Goal: Check status

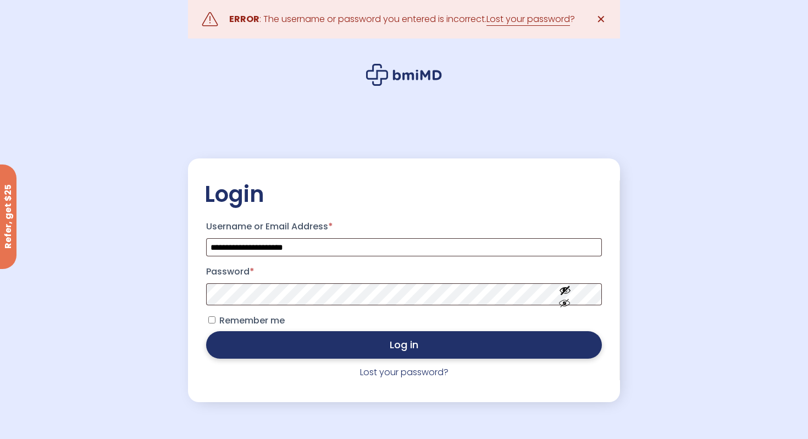
click at [302, 343] on button "Log in" at bounding box center [404, 344] width 396 height 27
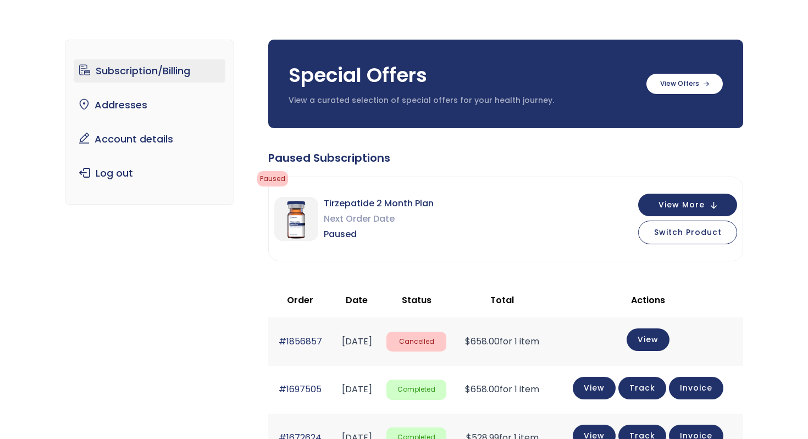
scroll to position [48, 0]
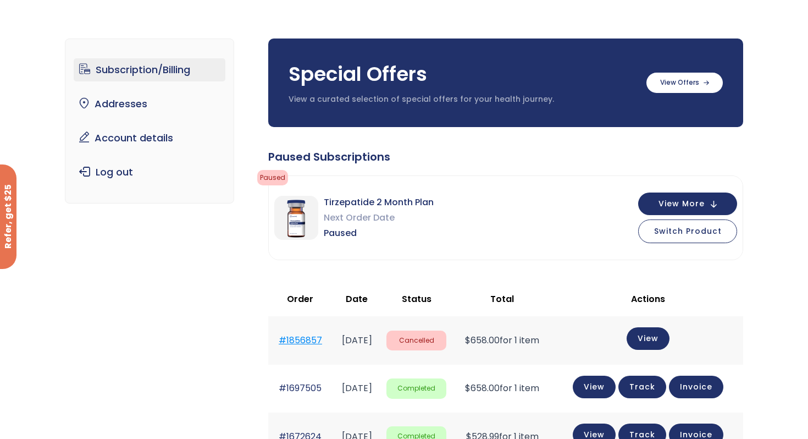
click at [295, 338] on link "#1856857" at bounding box center [300, 340] width 43 height 13
